Goal: Communication & Community: Participate in discussion

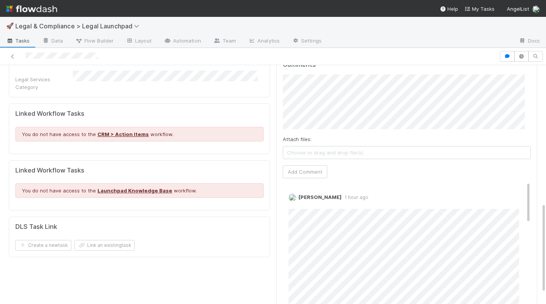
click at [367, 23] on div "🚀 Legal & Compliance > Legal Launchpad" at bounding box center [273, 26] width 546 height 18
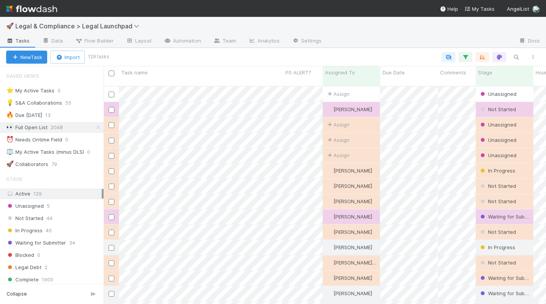
scroll to position [219, 437]
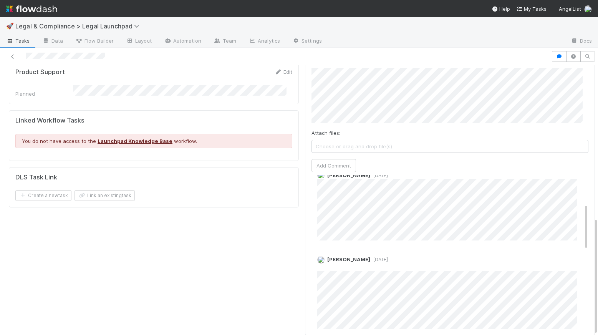
scroll to position [93, 0]
click at [404, 235] on div "[PERSON_NAME] [DATE] Edit Delete [PERSON_NAME] [DATE] [PERSON_NAME] [DATE] Edit…" at bounding box center [452, 335] width 283 height 507
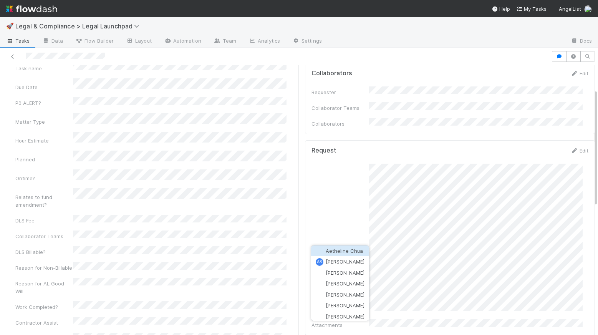
scroll to position [95, 0]
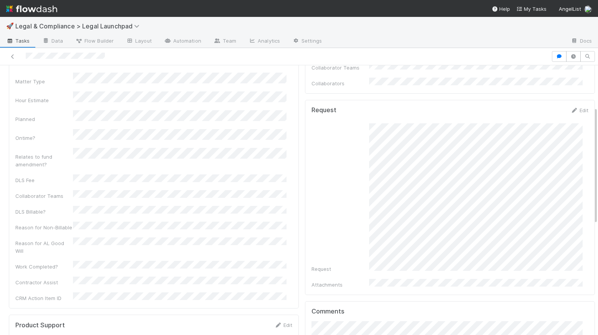
click at [263, 64] on div at bounding box center [299, 56] width 598 height 17
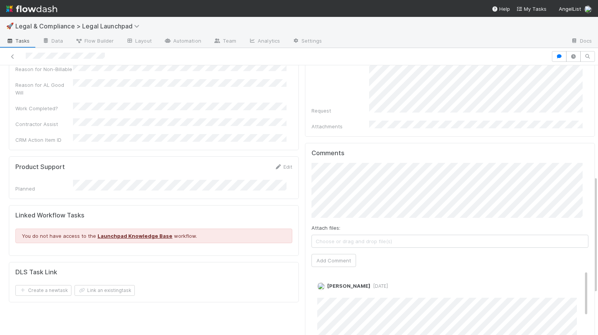
scroll to position [253, 0]
click at [322, 253] on button "Add Comment" at bounding box center [333, 259] width 45 height 13
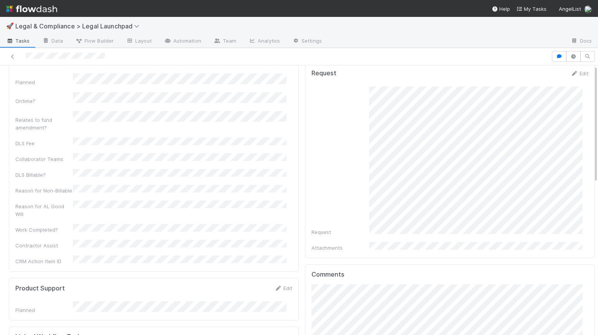
scroll to position [0, 0]
